Goal: Task Accomplishment & Management: Manage account settings

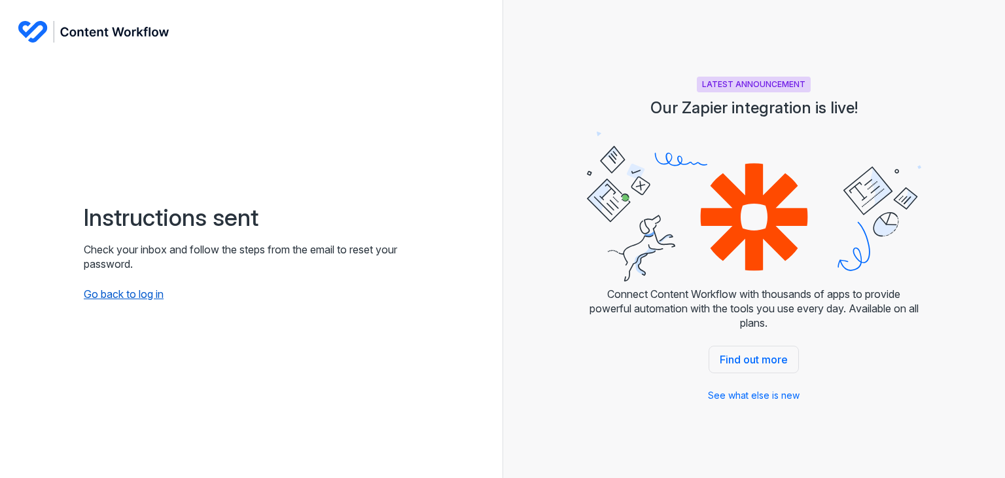
click at [147, 291] on link "Go back to log in" at bounding box center [124, 293] width 80 height 13
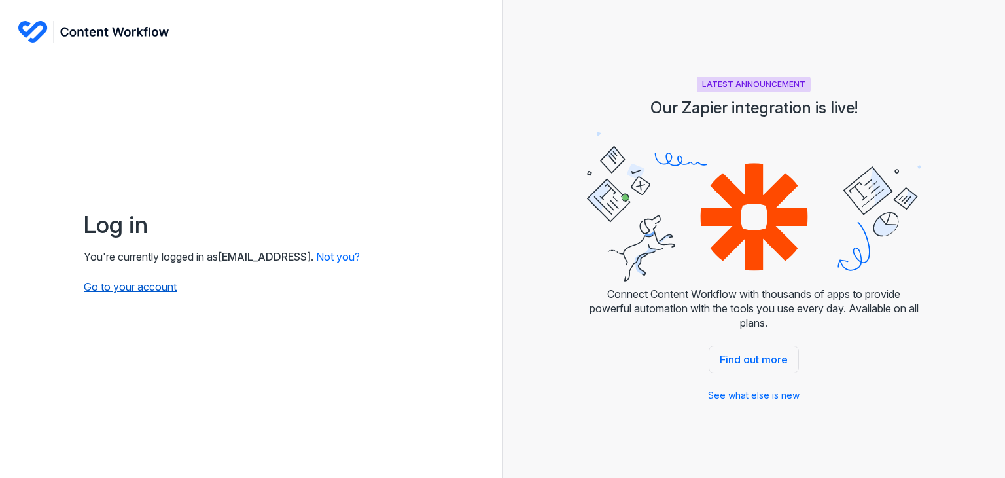
click at [154, 291] on link "Go to your account" at bounding box center [130, 286] width 93 height 13
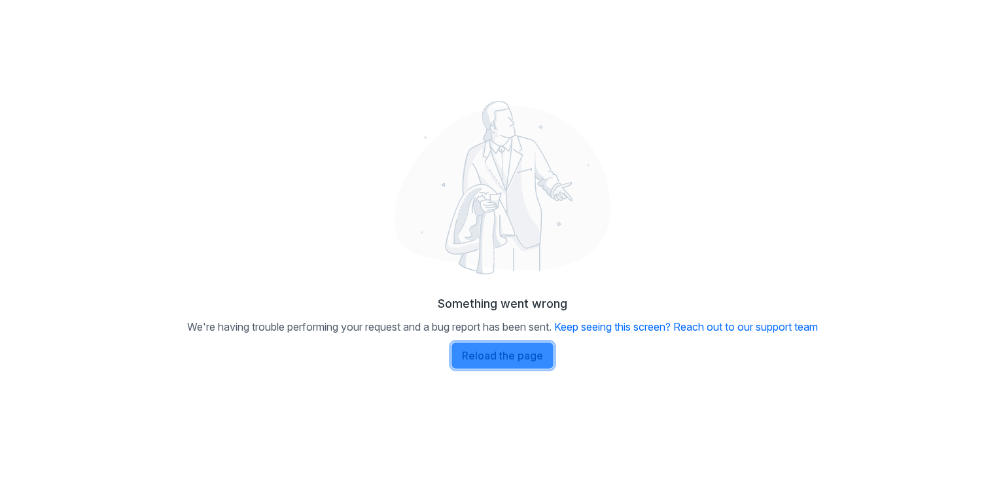
click at [510, 353] on link "Reload the page" at bounding box center [502, 355] width 103 height 27
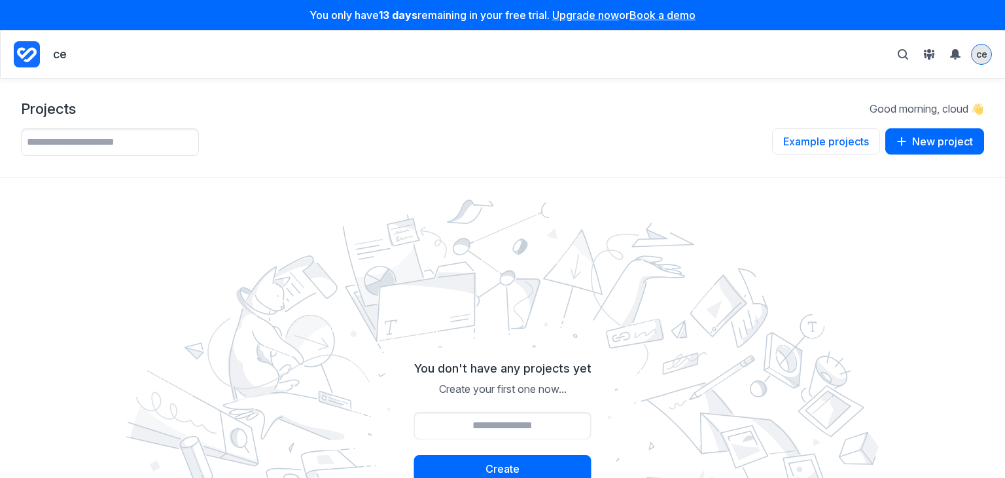
click at [979, 53] on span "ce" at bounding box center [981, 54] width 11 height 12
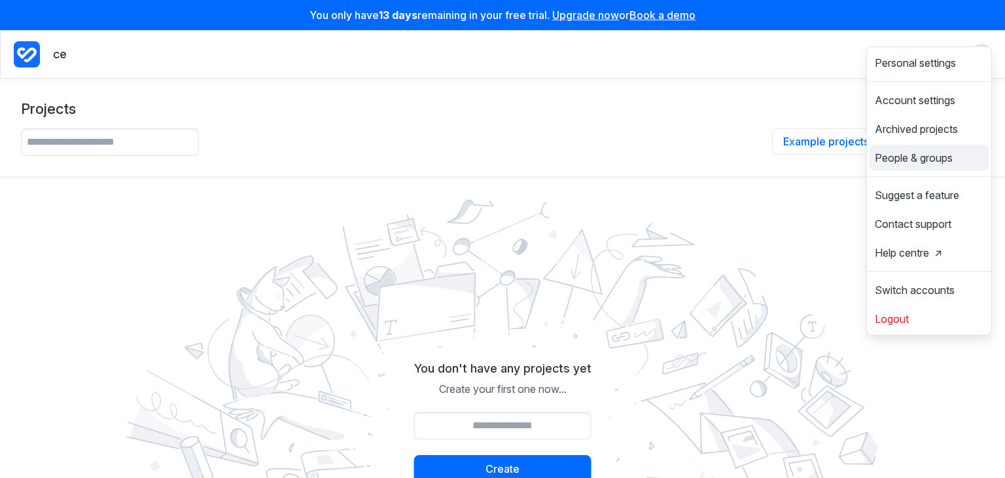
click at [942, 160] on span "People & groups" at bounding box center [914, 157] width 78 height 10
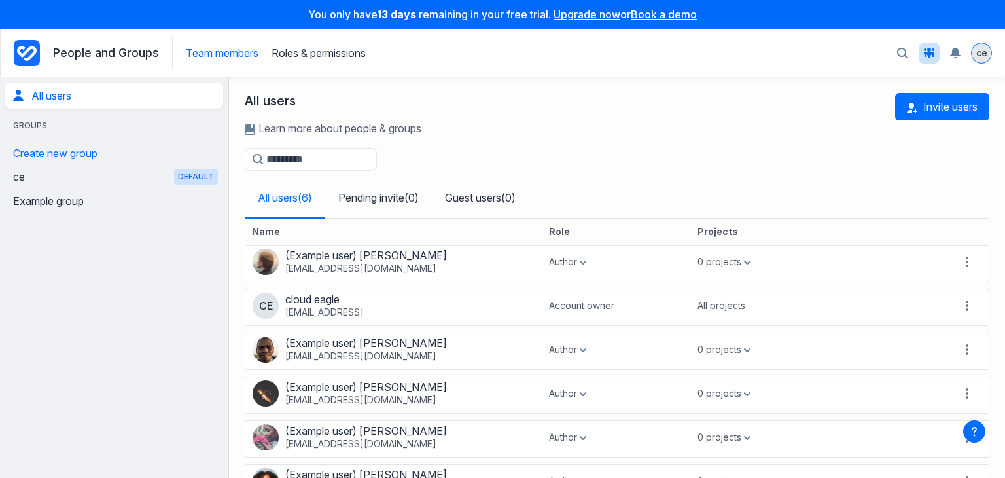
click at [980, 54] on span "ce" at bounding box center [981, 52] width 11 height 13
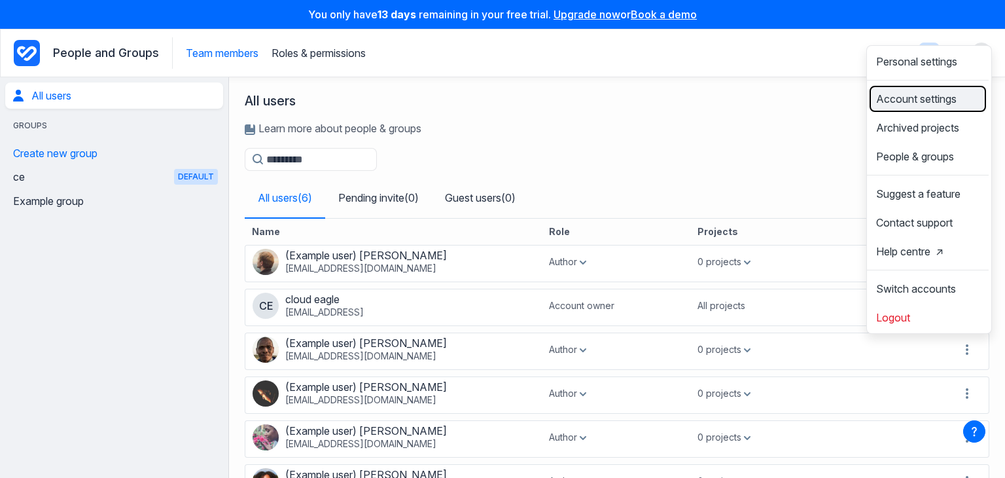
click at [930, 104] on span "Account settings" at bounding box center [916, 99] width 81 height 10
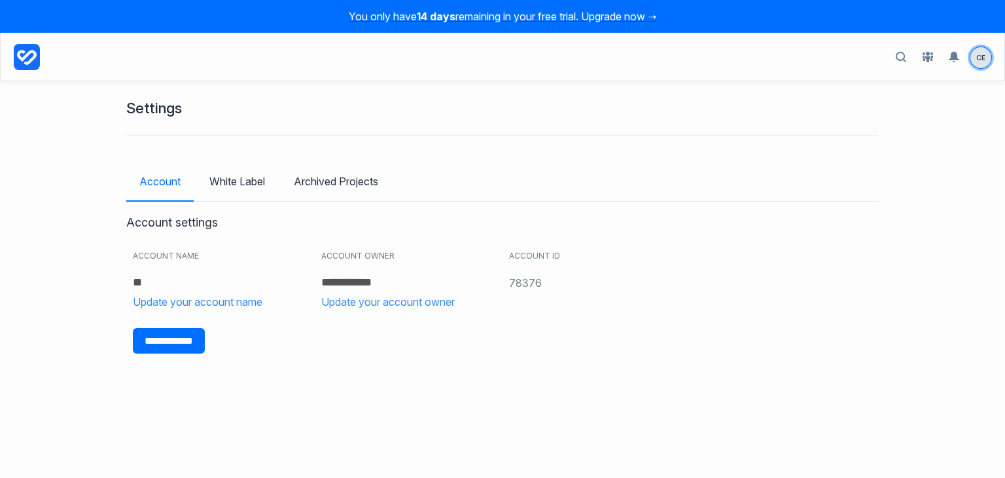
click at [974, 58] on span "ce" at bounding box center [981, 57] width 21 height 21
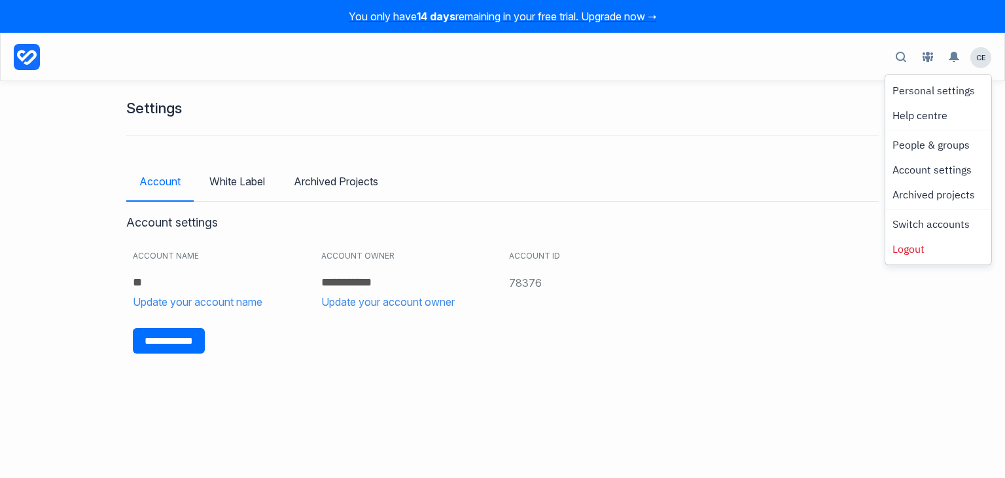
click at [905, 56] on icon "button" at bounding box center [901, 57] width 10 height 11
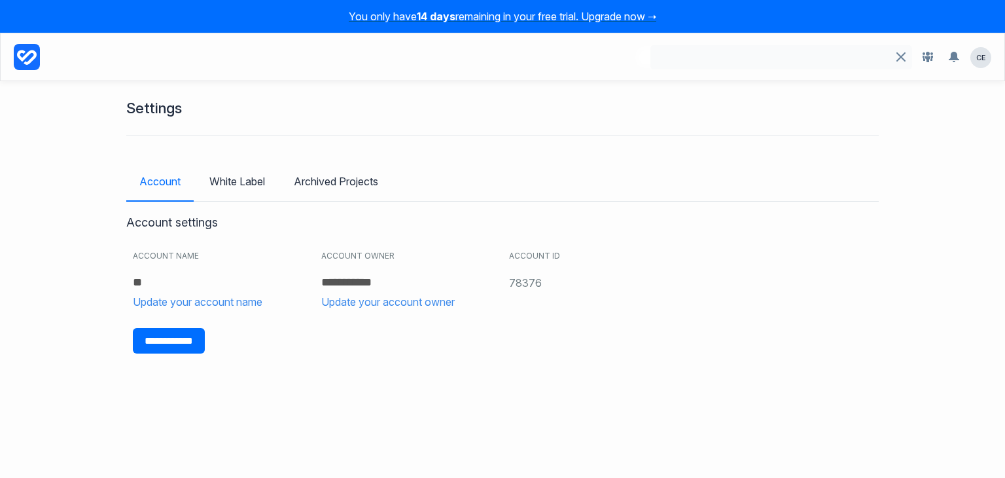
click at [803, 52] on input "Search" at bounding box center [771, 57] width 240 height 24
type input "******"
click at [902, 65] on button "button" at bounding box center [901, 57] width 22 height 24
click at [847, 59] on input "*" at bounding box center [771, 57] width 240 height 24
type input "*"
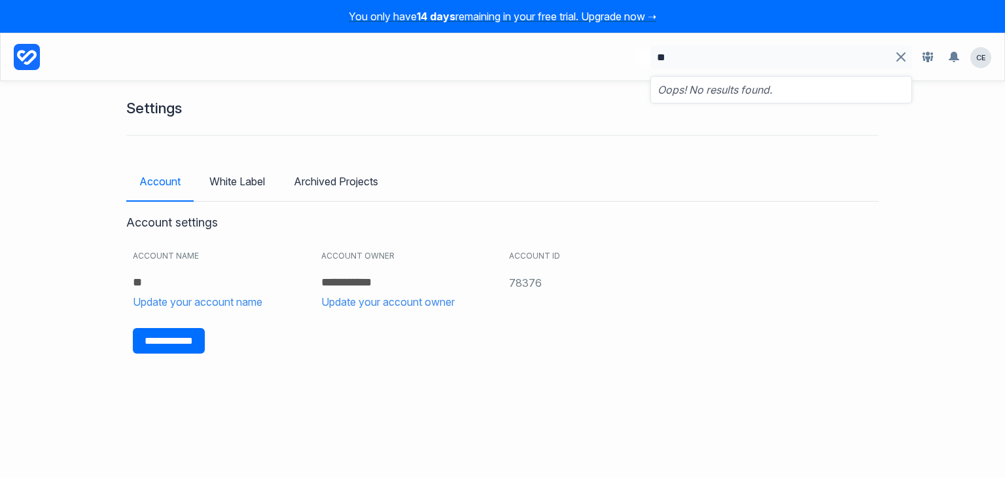
type input "*"
click at [900, 57] on div "Search" at bounding box center [896, 57] width 26 height 24
click at [975, 63] on span "ce" at bounding box center [981, 57] width 21 height 21
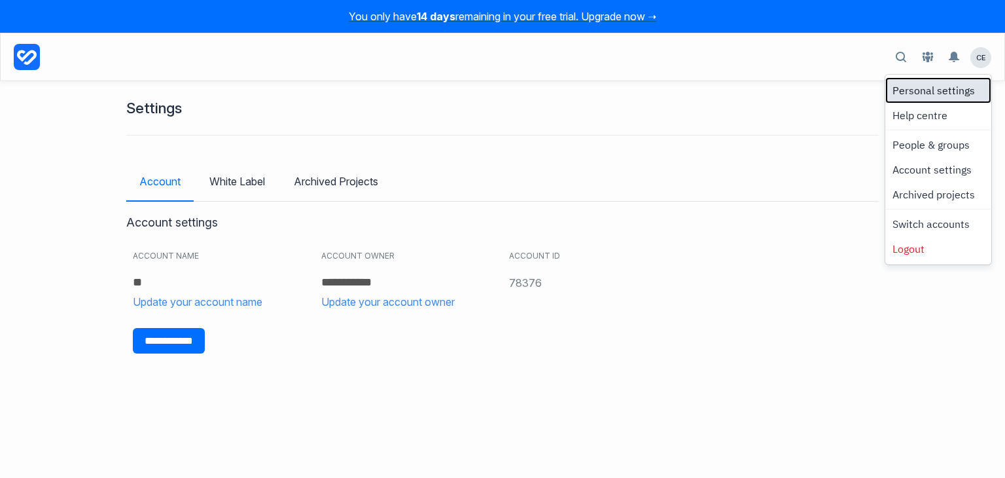
click at [965, 82] on link "Personal settings" at bounding box center [938, 90] width 102 height 22
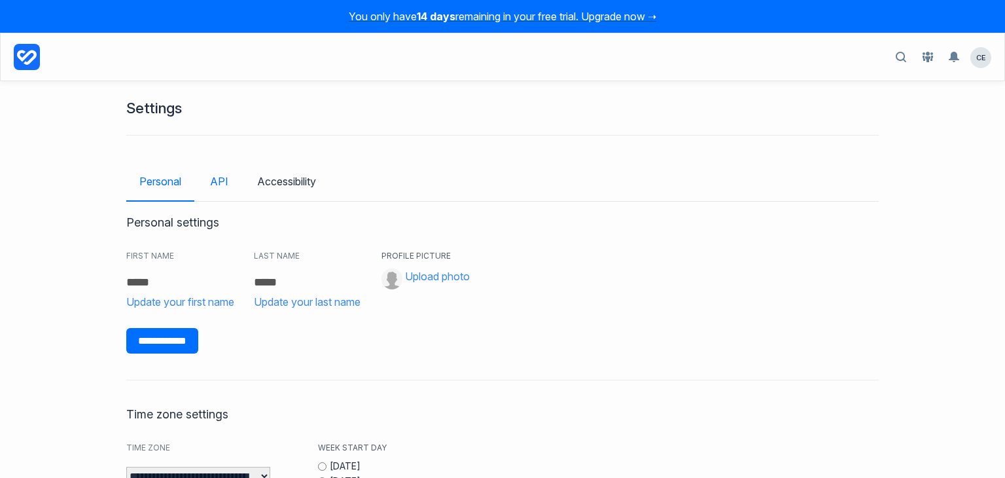
click at [219, 182] on link "API" at bounding box center [219, 181] width 45 height 38
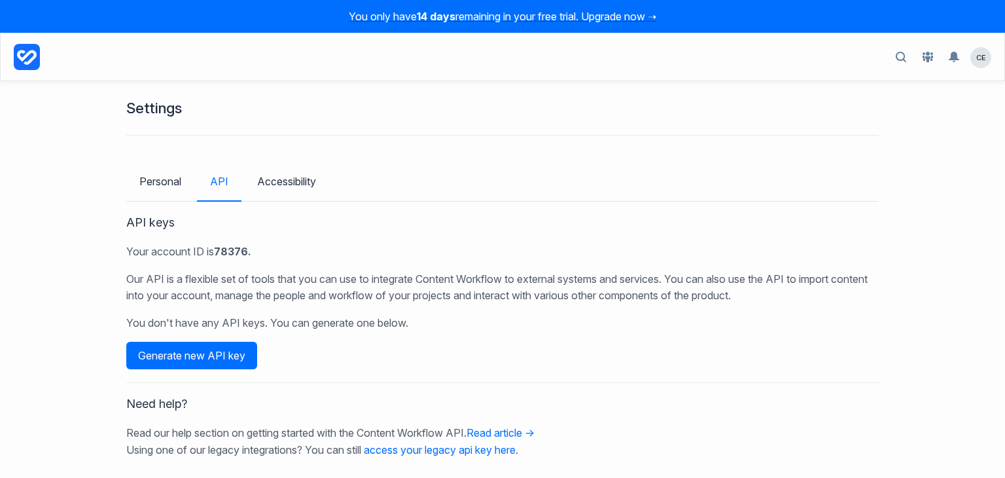
scroll to position [1, 0]
click at [293, 181] on link "Accessibility" at bounding box center [286, 180] width 85 height 38
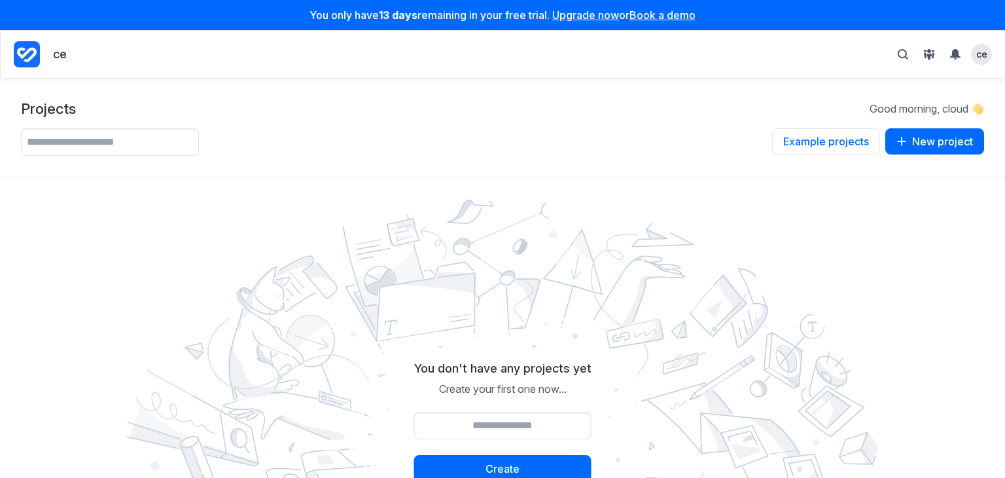
click at [31, 58] on icon "Project Dashboard" at bounding box center [27, 54] width 20 height 15
click at [990, 54] on div "ce" at bounding box center [982, 55] width 20 height 20
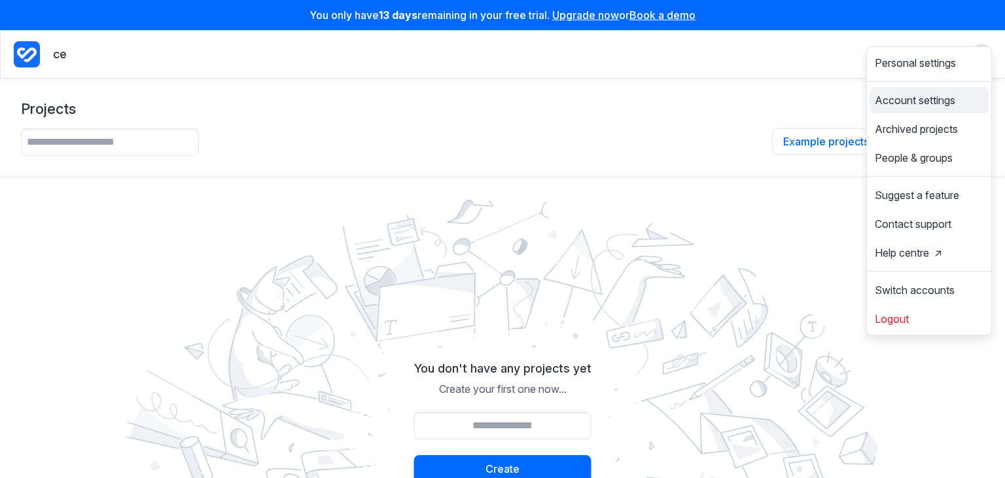
click at [947, 103] on span "Account settings" at bounding box center [915, 100] width 81 height 10
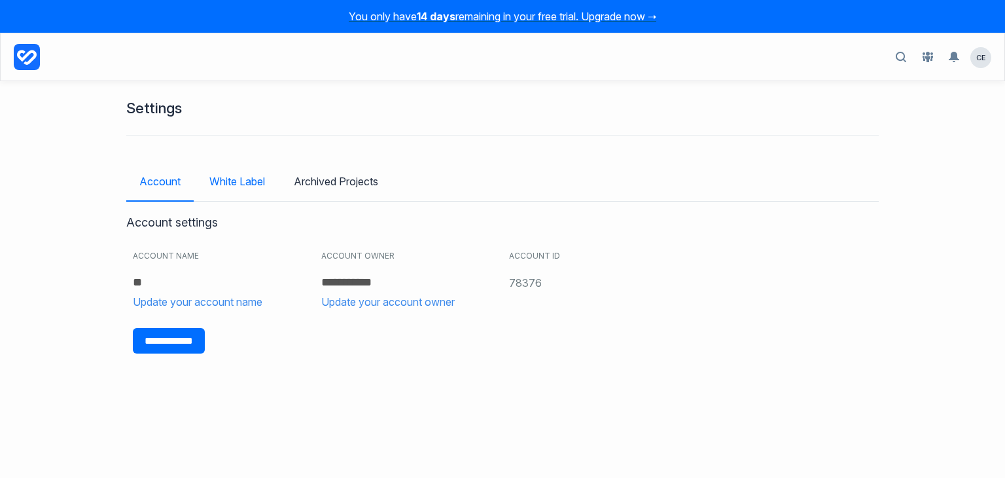
click at [247, 172] on link "White Label" at bounding box center [237, 181] width 82 height 38
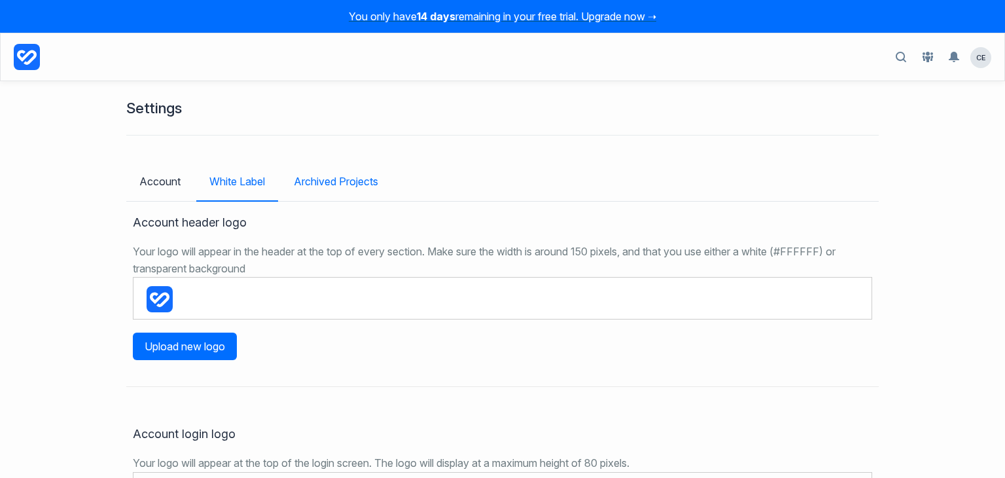
click at [371, 179] on link "Archived Projects" at bounding box center [336, 181] width 111 height 38
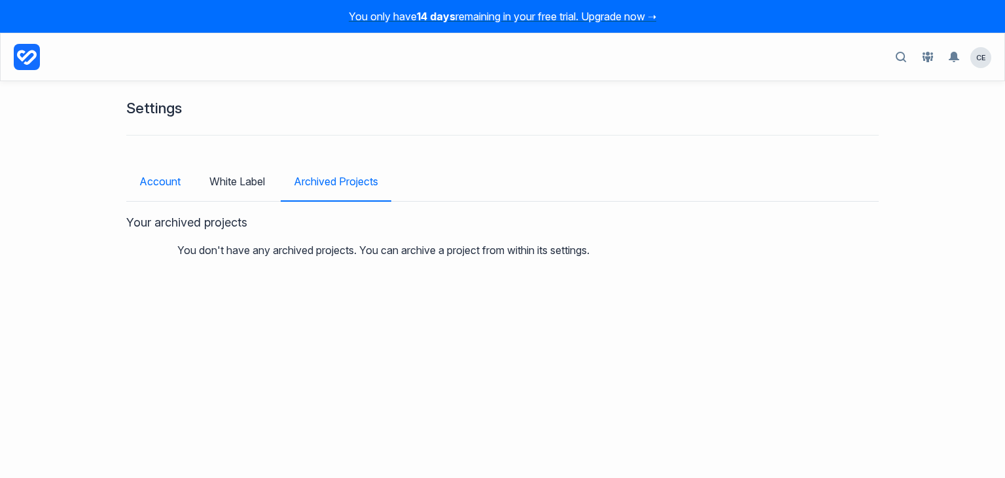
click at [179, 179] on link "Account" at bounding box center [159, 181] width 67 height 38
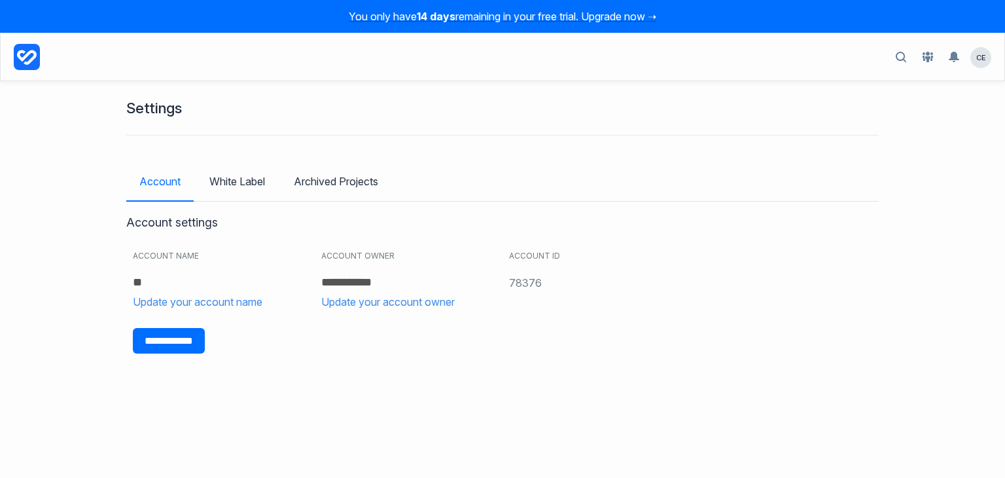
click at [893, 58] on button "button" at bounding box center [901, 57] width 24 height 24
click at [846, 61] on input "Search" at bounding box center [771, 57] width 240 height 24
type input "*"
click at [901, 60] on div "Search" at bounding box center [782, 57] width 262 height 24
click at [925, 57] on icon at bounding box center [928, 57] width 10 height 10
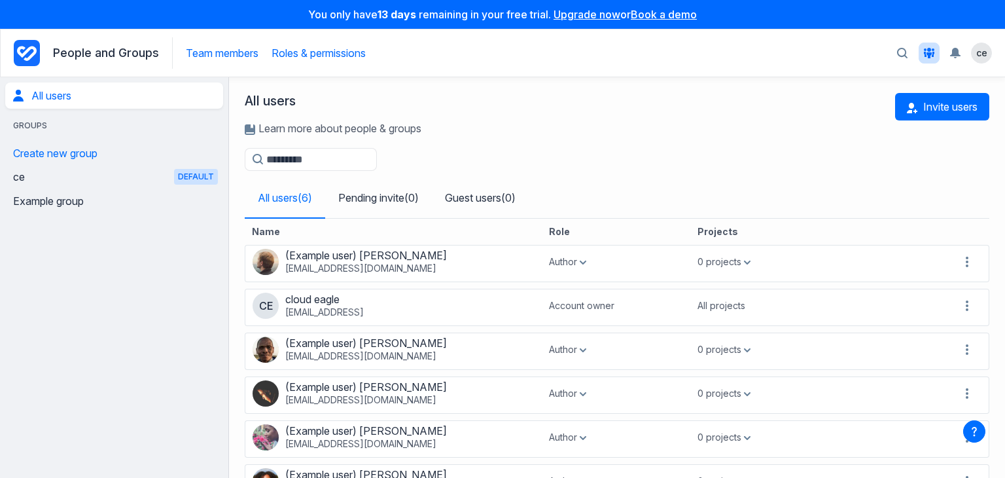
click at [350, 53] on link "Roles & permissions" at bounding box center [319, 52] width 94 height 13
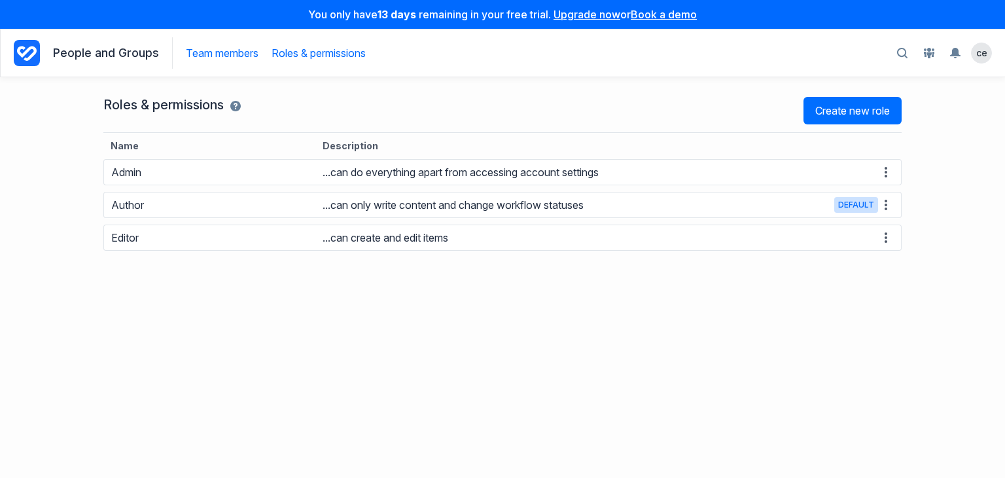
click at [241, 56] on link "Team members" at bounding box center [222, 52] width 73 height 13
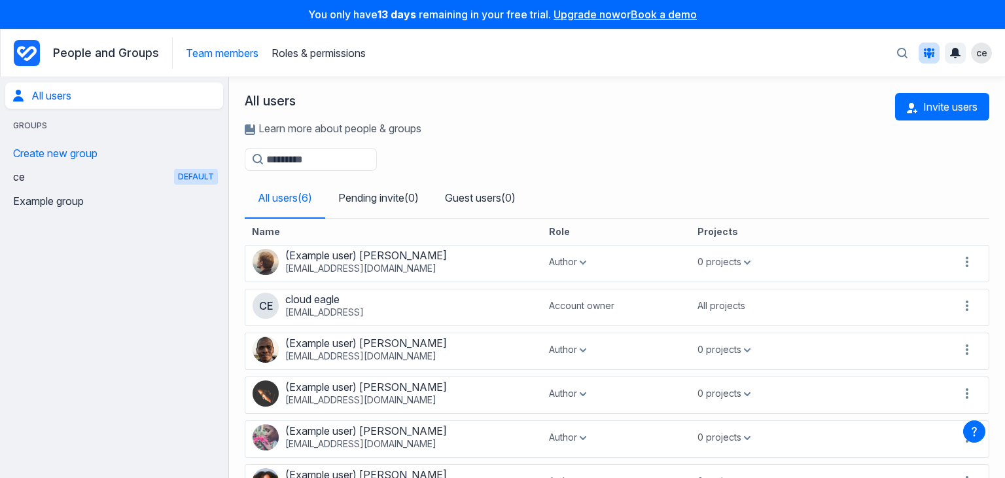
click at [952, 54] on icon "Toggle the notification sidebar" at bounding box center [955, 53] width 10 height 10
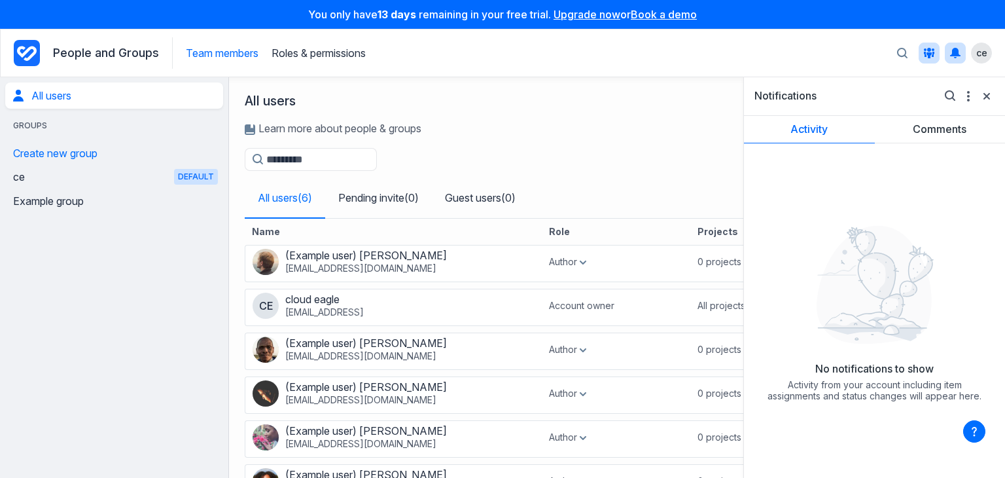
click at [712, 111] on div "All users Learn more about people & groups Invite users" at bounding box center [617, 120] width 745 height 55
click at [990, 92] on icon "Close" at bounding box center [987, 96] width 10 height 10
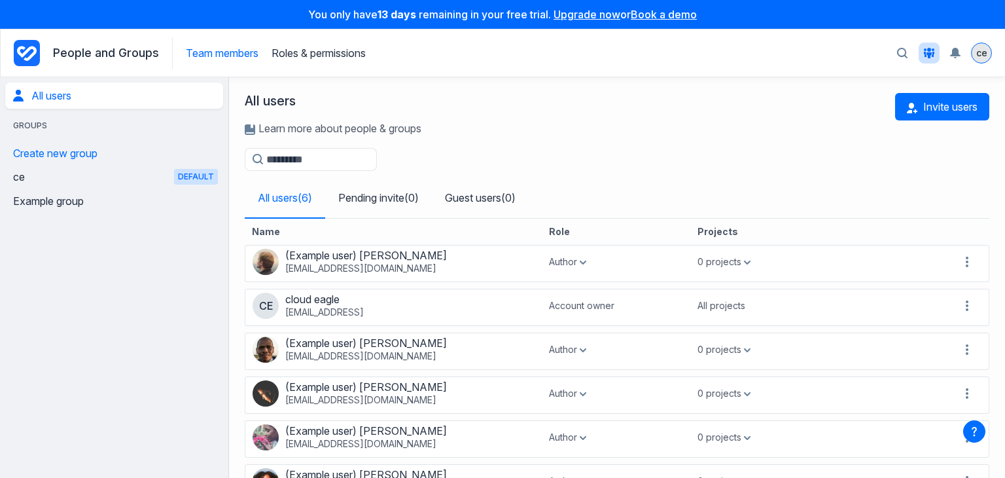
click at [982, 61] on div "ce" at bounding box center [982, 53] width 20 height 20
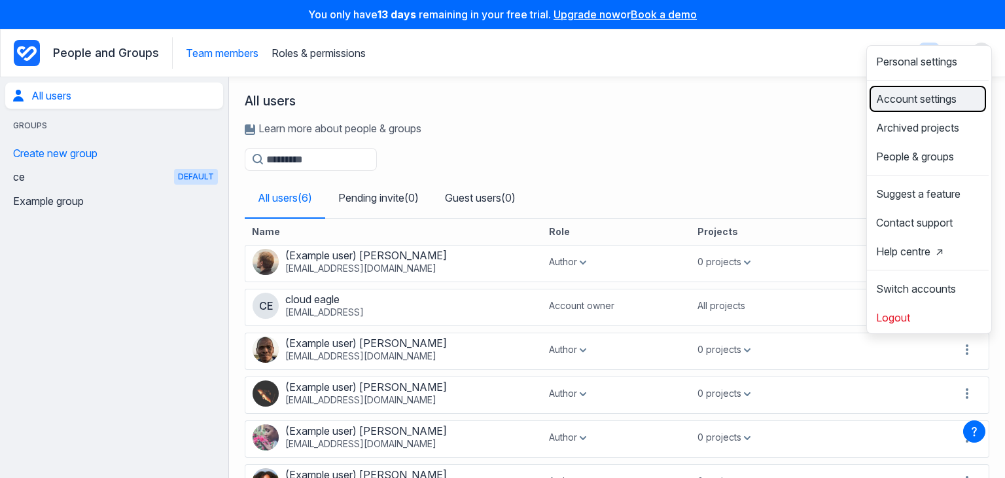
click at [946, 103] on span "Account settings" at bounding box center [916, 99] width 81 height 10
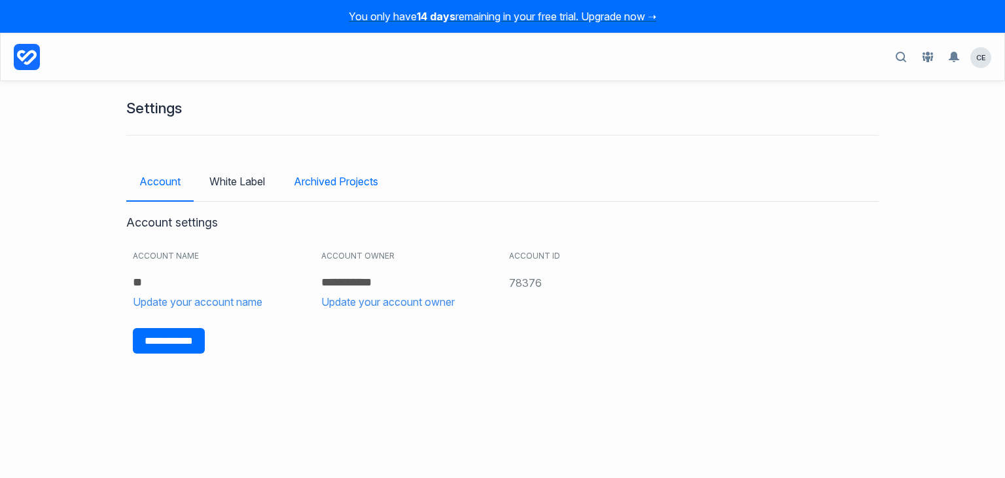
click at [359, 187] on link "Archived Projects" at bounding box center [336, 181] width 111 height 38
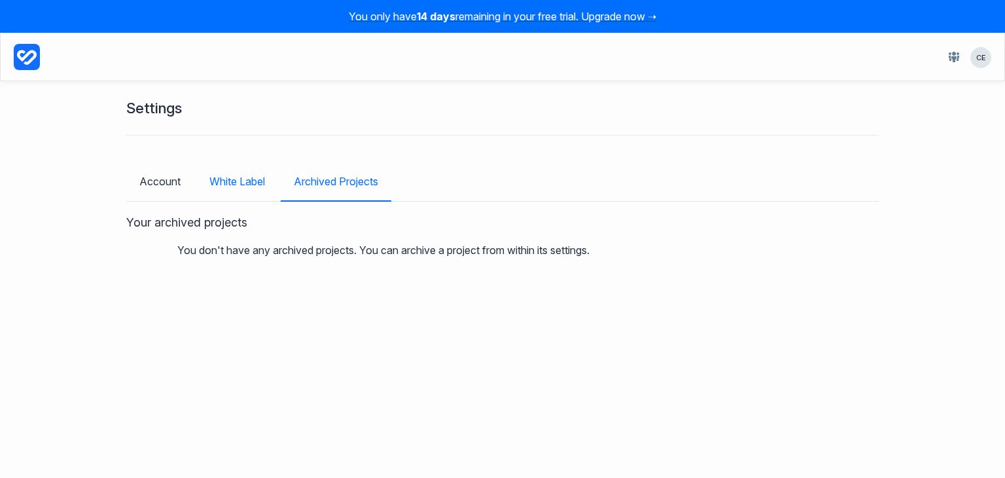
click at [240, 177] on link "White Label" at bounding box center [237, 181] width 82 height 38
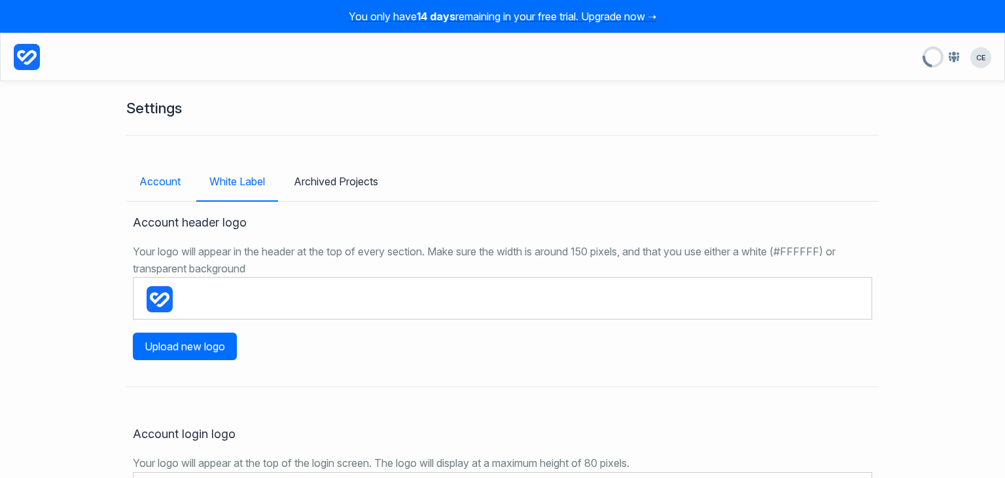
click at [157, 179] on link "Account" at bounding box center [159, 181] width 67 height 38
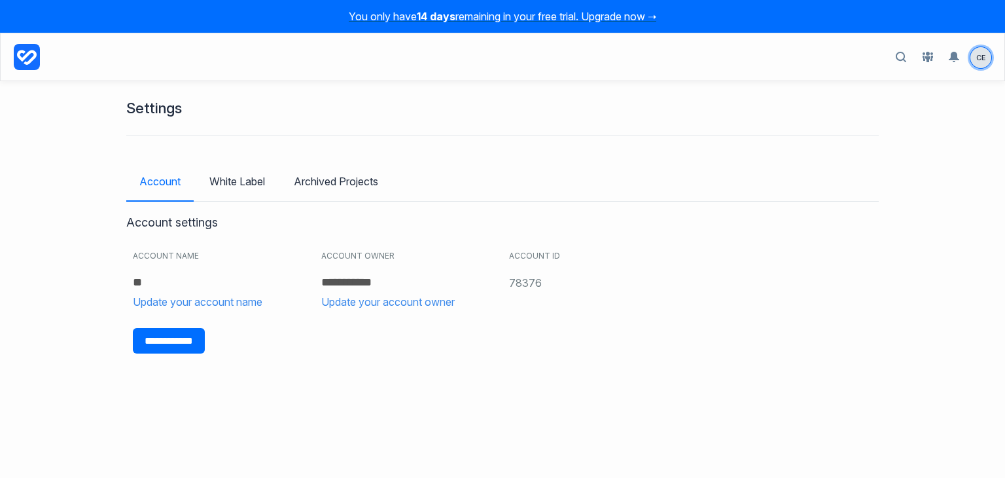
click at [979, 61] on span "ce" at bounding box center [981, 57] width 21 height 21
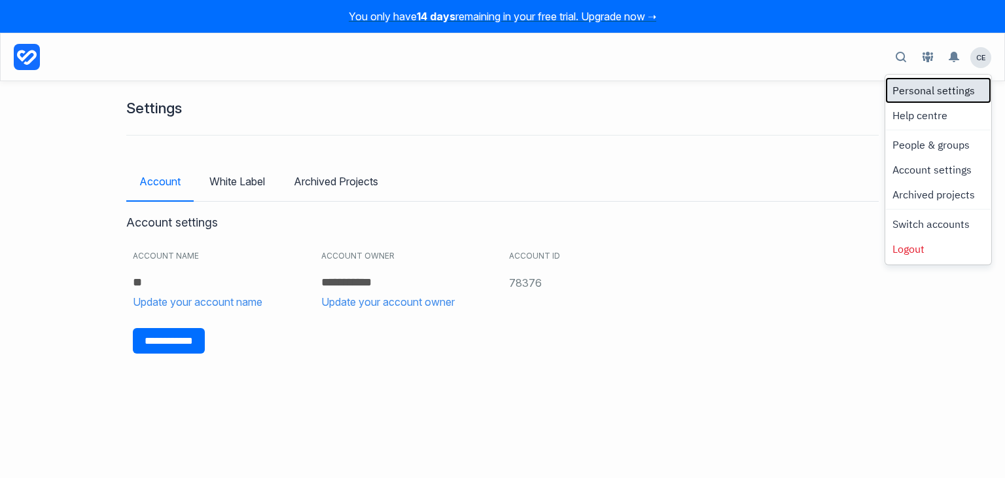
click at [963, 87] on link "Personal settings" at bounding box center [938, 90] width 102 height 22
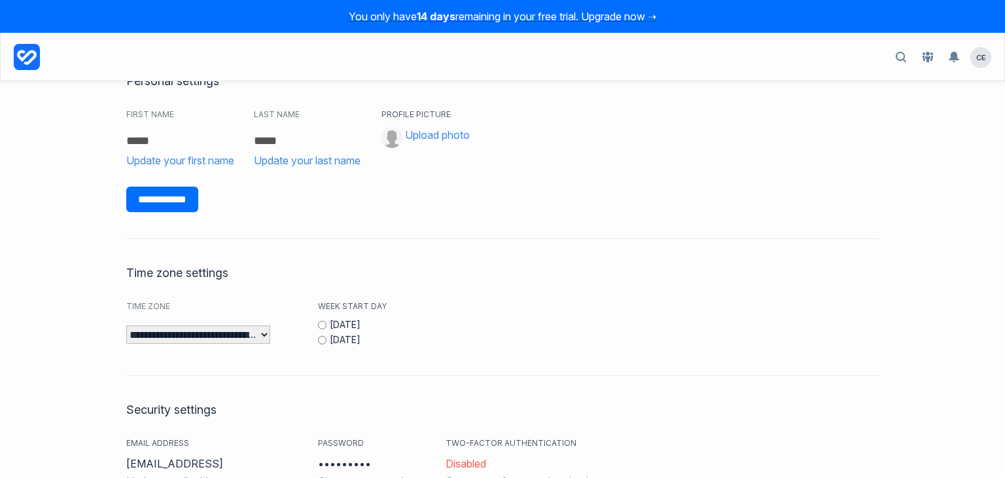
scroll to position [16, 0]
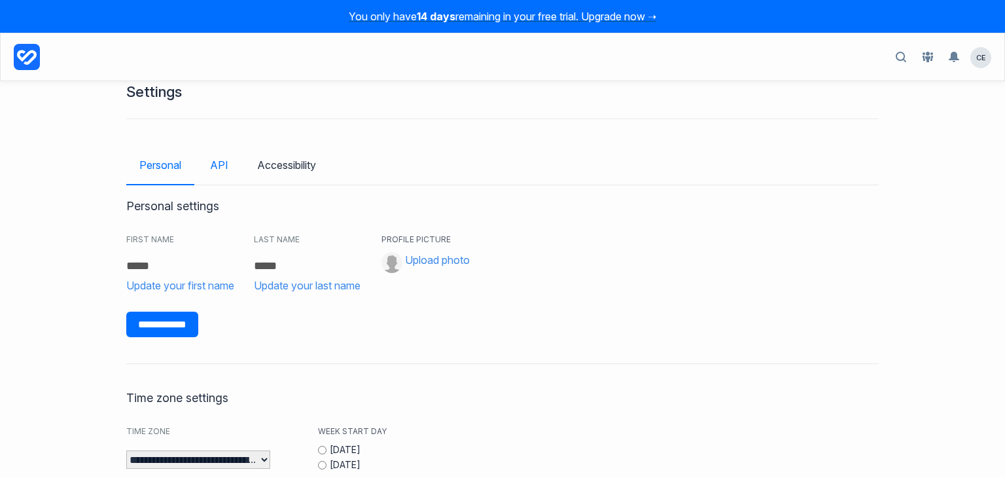
click at [211, 158] on link "API" at bounding box center [219, 165] width 45 height 38
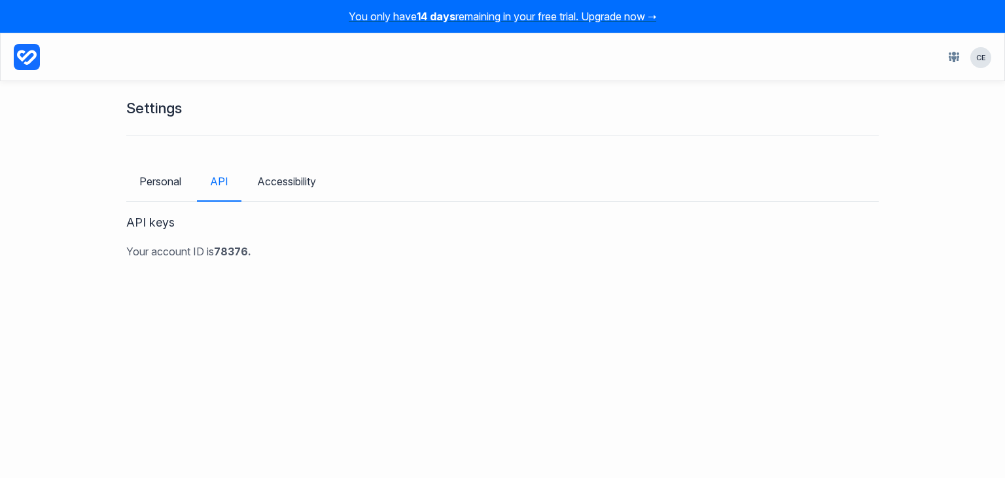
click at [232, 252] on b "78376." at bounding box center [232, 251] width 37 height 13
click at [232, 252] on div "Settings Personal API Accessibility API keys Your account ID is 78376." at bounding box center [503, 249] width 766 height 336
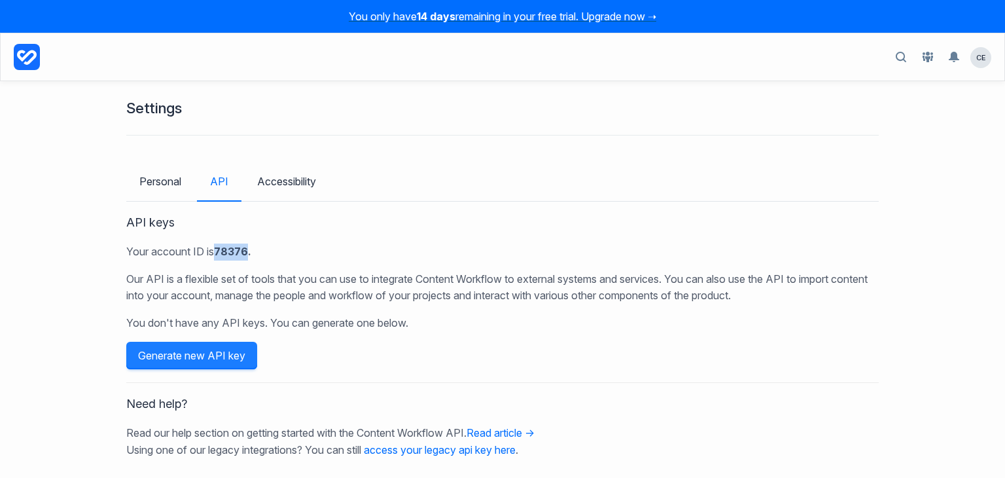
click at [221, 357] on button "Generate new API key" at bounding box center [191, 355] width 131 height 27
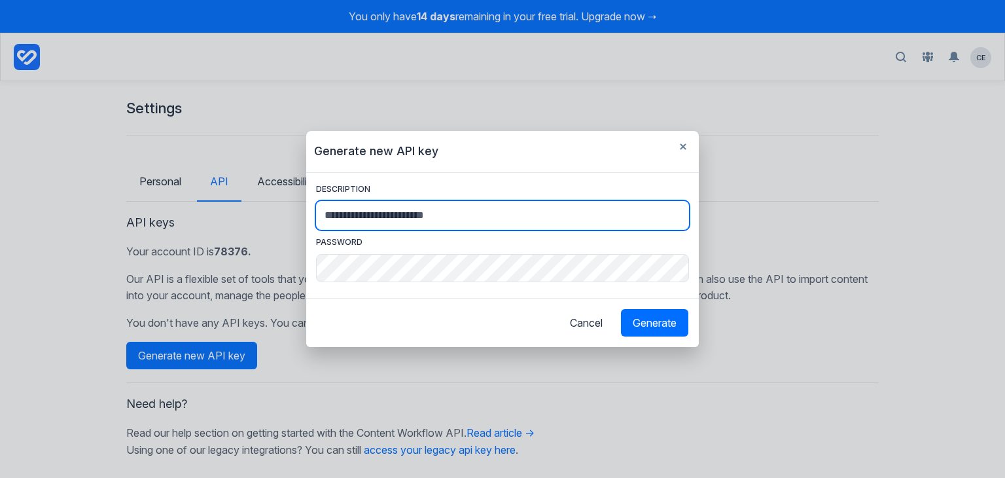
click at [497, 217] on input "Description" at bounding box center [502, 215] width 373 height 29
type input "**********"
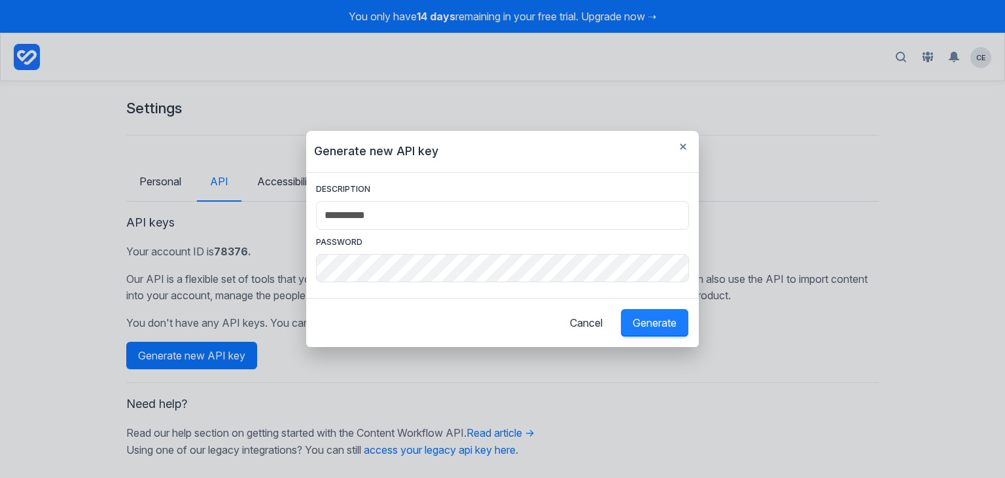
click at [655, 334] on button "Generate" at bounding box center [654, 322] width 67 height 27
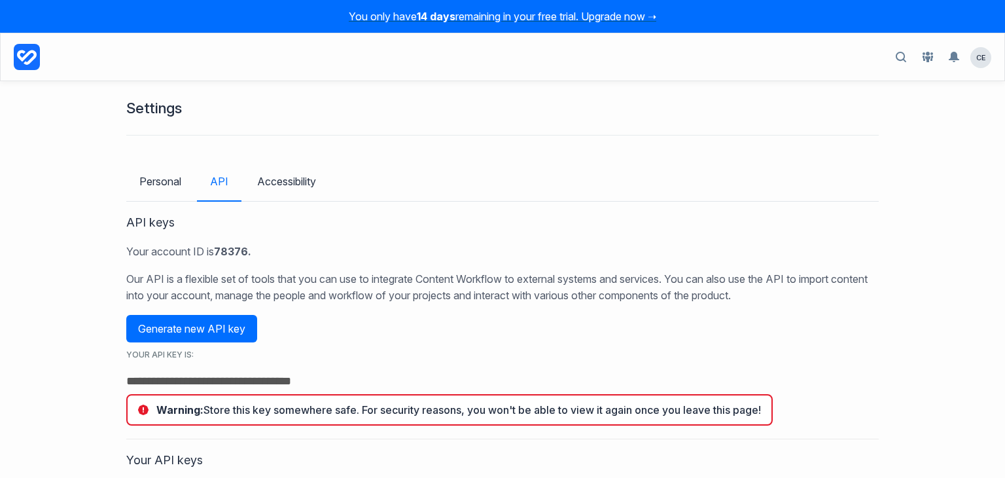
drag, startPoint x: 370, startPoint y: 380, endPoint x: 121, endPoint y: 382, distance: 248.7
click at [126, 382] on input "**********" at bounding box center [502, 380] width 753 height 13
click at [652, 163] on nav "Personal API Accessibility" at bounding box center [502, 182] width 753 height 40
